Goal: Task Accomplishment & Management: Manage account settings

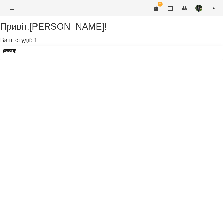
click at [17, 54] on h3 "WayUp" at bounding box center [10, 51] width 14 height 5
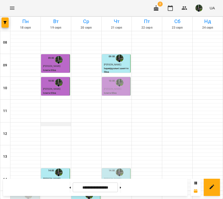
scroll to position [11, 0]
click at [116, 88] on span "[PERSON_NAME]" at bounding box center [112, 89] width 17 height 3
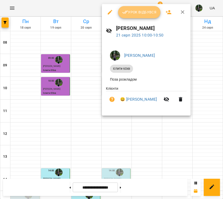
click at [131, 16] on button "Урок відбувся" at bounding box center [139, 12] width 43 height 12
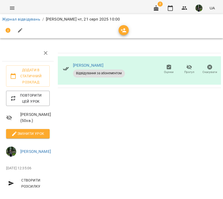
click at [27, 137] on span "Змінити урок" at bounding box center [28, 134] width 36 height 6
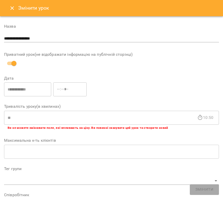
scroll to position [241, 0]
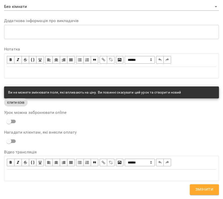
click at [59, 70] on div "Edit text" at bounding box center [112, 73] width 210 height 6
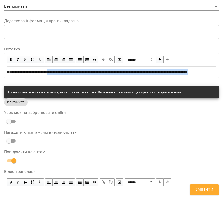
drag, startPoint x: 53, startPoint y: 72, endPoint x: 134, endPoint y: 85, distance: 81.2
copy span "**********"
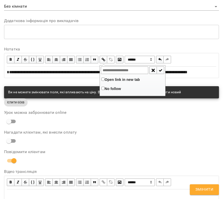
type input "**********"
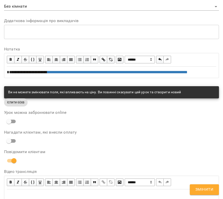
click at [161, 143] on div "Нагадати клієнтам, які внесли оплату" at bounding box center [111, 139] width 215 height 16
click at [202, 189] on span "Змінити" at bounding box center [205, 190] width 18 height 7
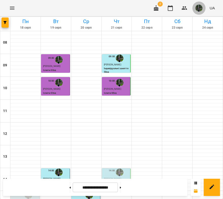
click at [200, 8] on img "button" at bounding box center [199, 8] width 7 height 7
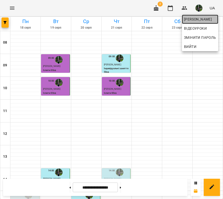
click at [196, 21] on span "[PERSON_NAME]" at bounding box center [200, 19] width 32 height 6
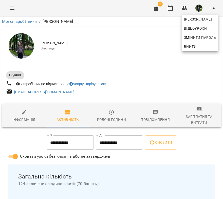
click at [195, 112] on div at bounding box center [111, 99] width 223 height 199
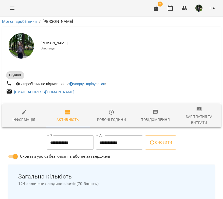
click at [197, 112] on icon "button" at bounding box center [200, 109] width 6 height 6
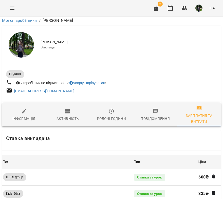
scroll to position [508, 0]
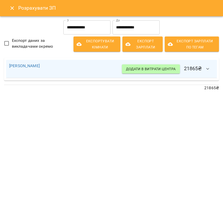
click at [15, 9] on icon "Close" at bounding box center [12, 8] width 6 height 6
